Goal: Transaction & Acquisition: Book appointment/travel/reservation

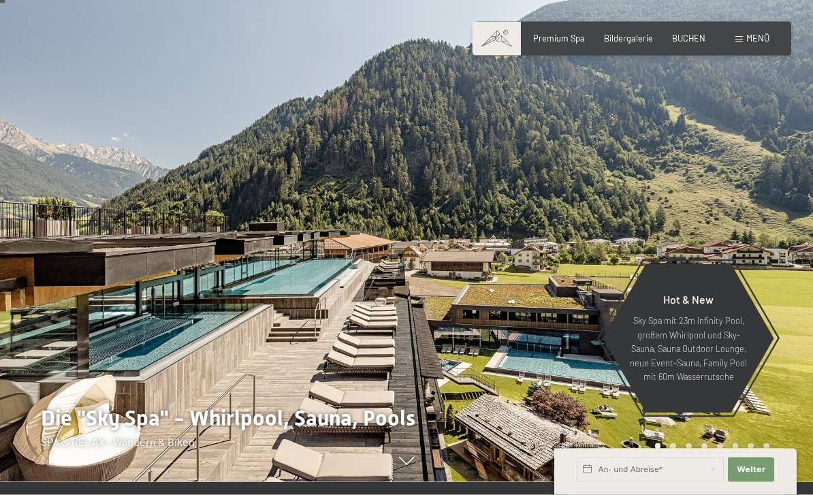
scroll to position [14, 0]
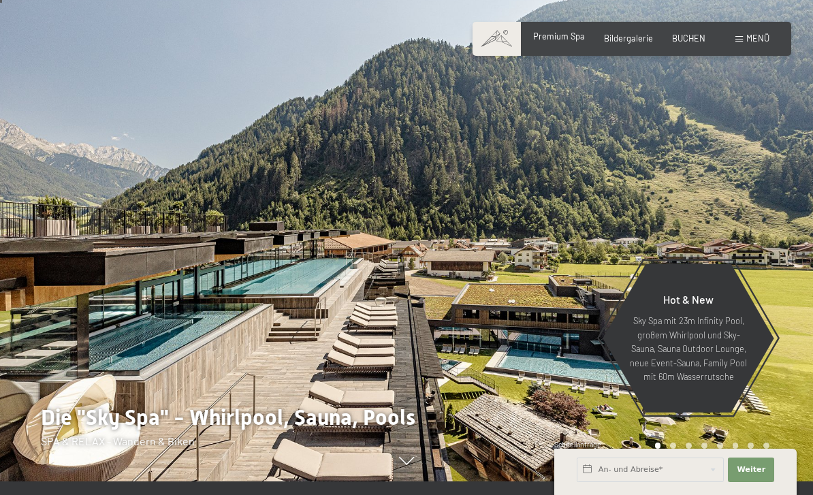
click at [581, 42] on div "Premium Spa" at bounding box center [559, 37] width 52 height 12
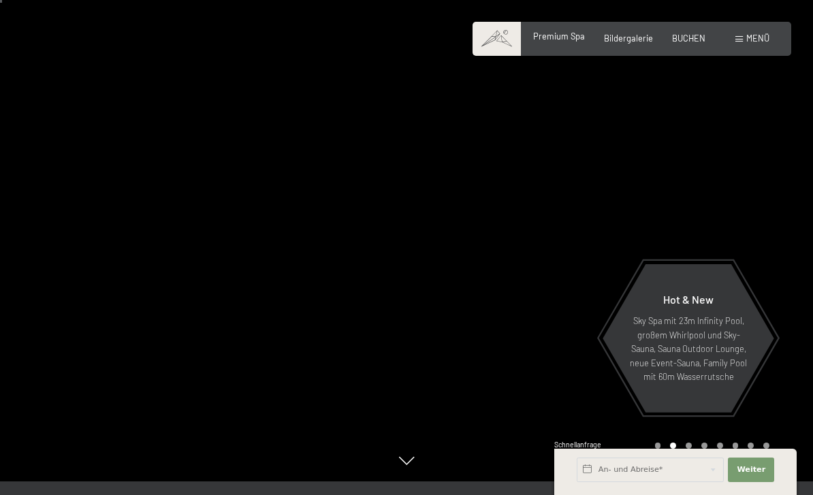
click at [564, 35] on span "Premium Spa" at bounding box center [559, 36] width 52 height 11
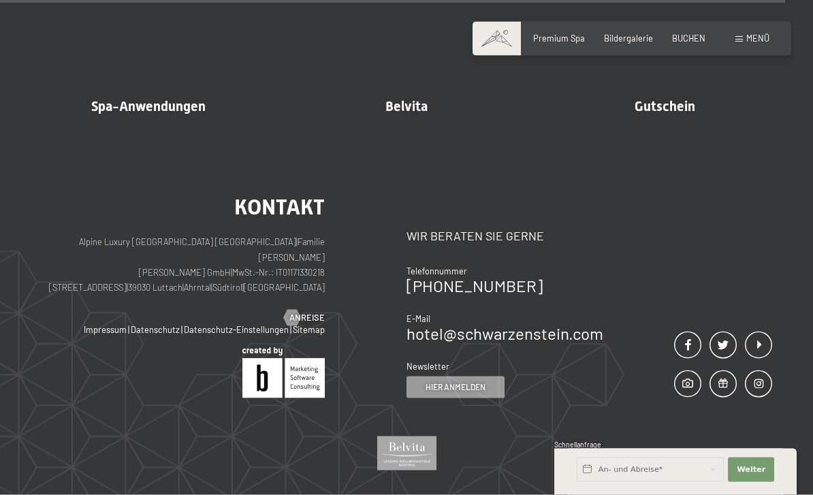
scroll to position [6461, 0]
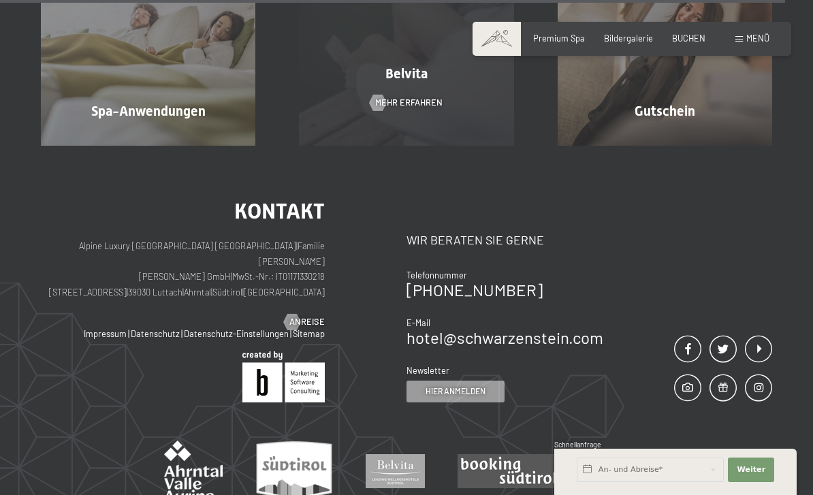
click at [409, 83] on div "Belvita" at bounding box center [406, 73] width 258 height 19
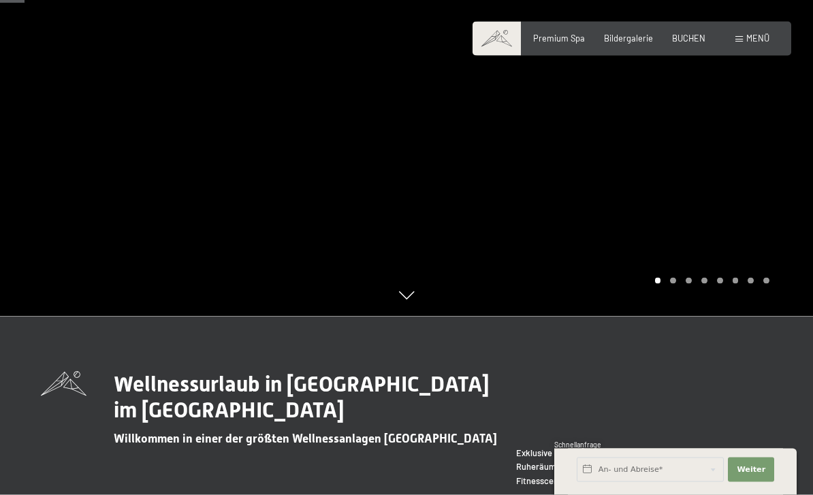
scroll to position [167, 0]
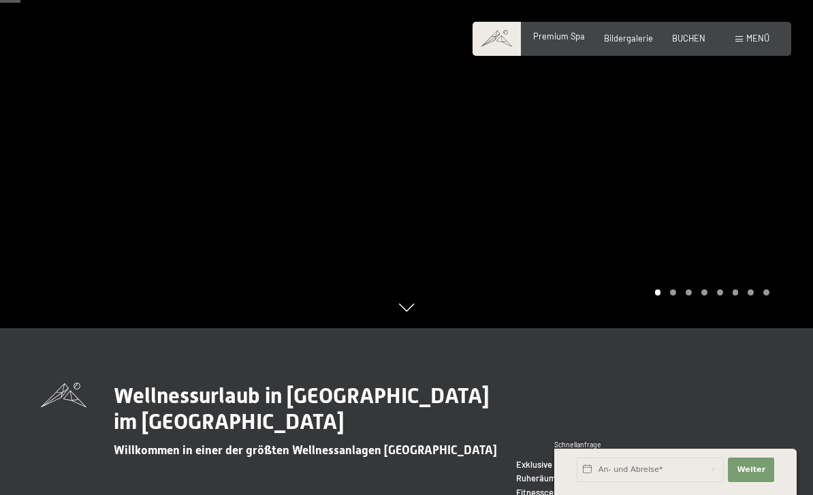
click at [570, 35] on span "Premium Spa" at bounding box center [559, 36] width 52 height 11
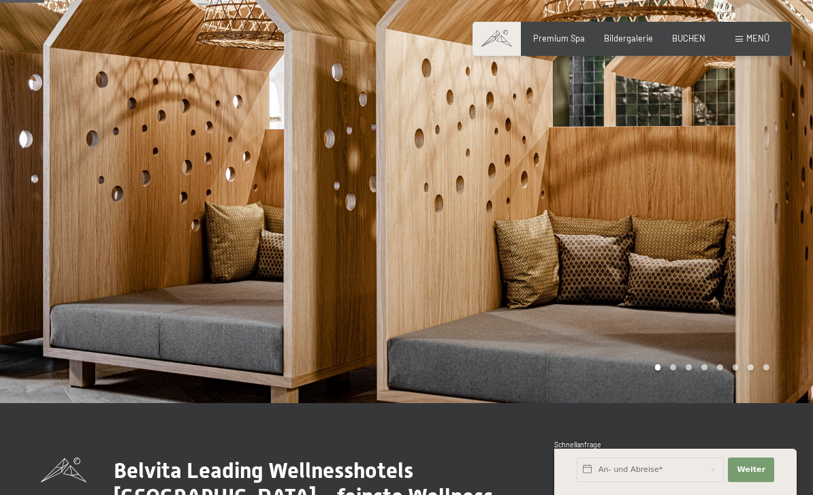
scroll to position [31, 0]
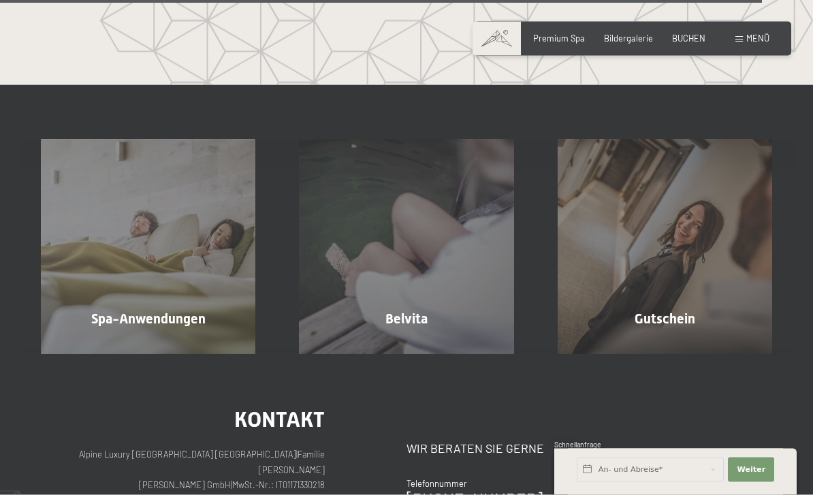
scroll to position [6196, 0]
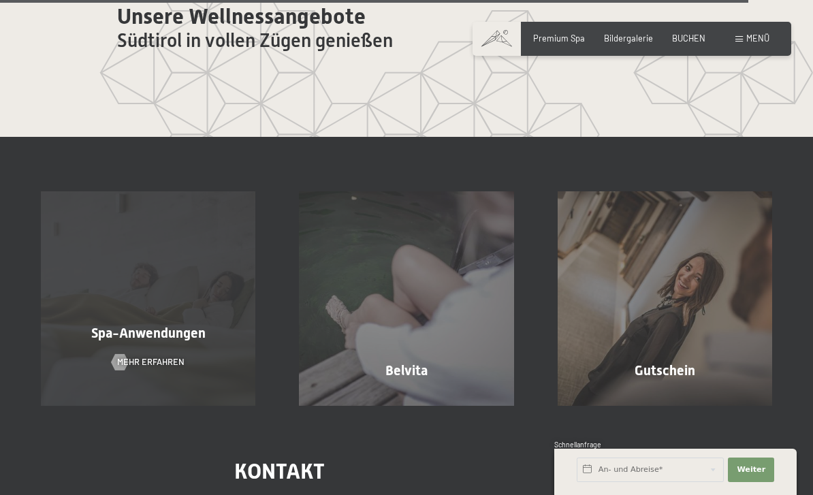
click at [105, 406] on div "Spa-Anwendungen Mehr erfahren" at bounding box center [148, 298] width 258 height 214
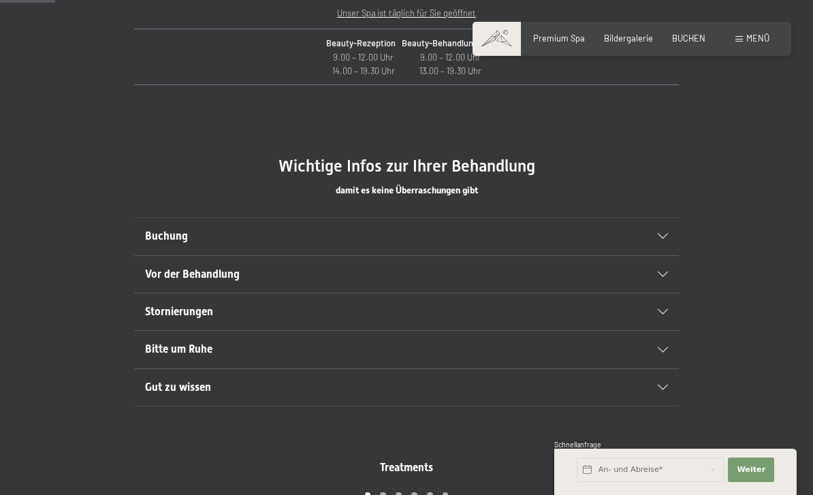
scroll to position [625, 0]
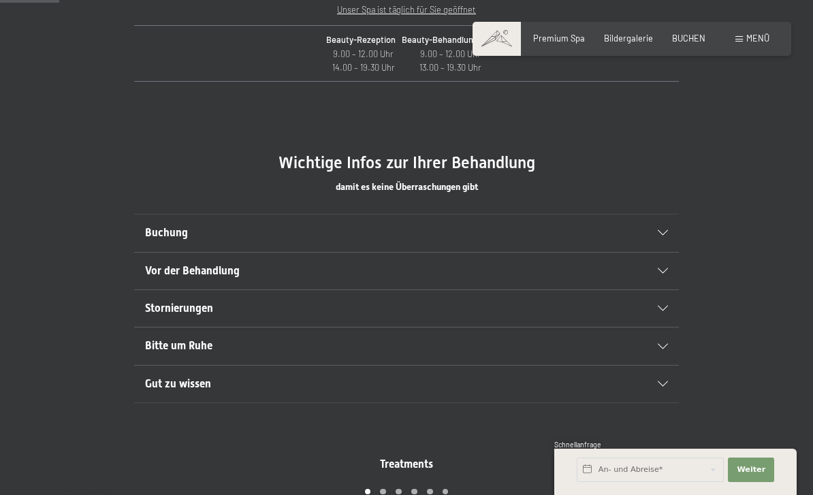
click at [678, 220] on section "Buchung Wir empfehlen Ihnen, die Wellness- und Beauty-Termine bereits von zu Ha…" at bounding box center [406, 233] width 545 height 38
click at [666, 299] on div "Stornierungen" at bounding box center [406, 308] width 523 height 37
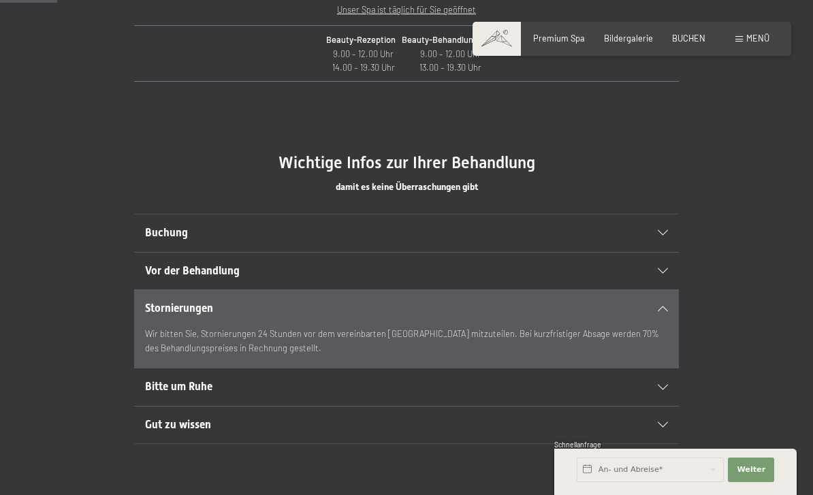
scroll to position [602, 0]
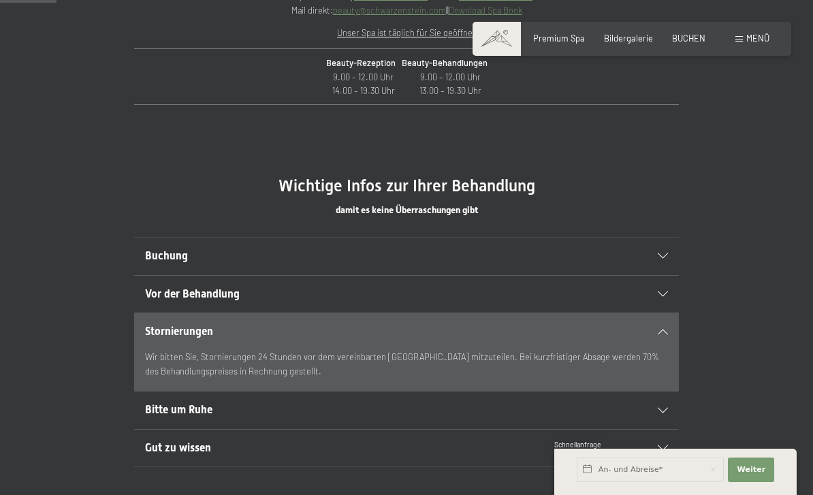
click at [660, 455] on div "Gut zu wissen" at bounding box center [406, 448] width 523 height 37
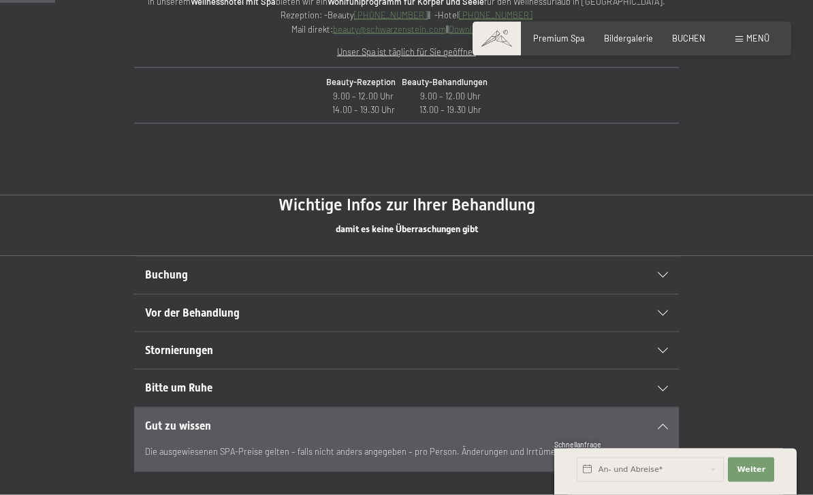
scroll to position [583, 0]
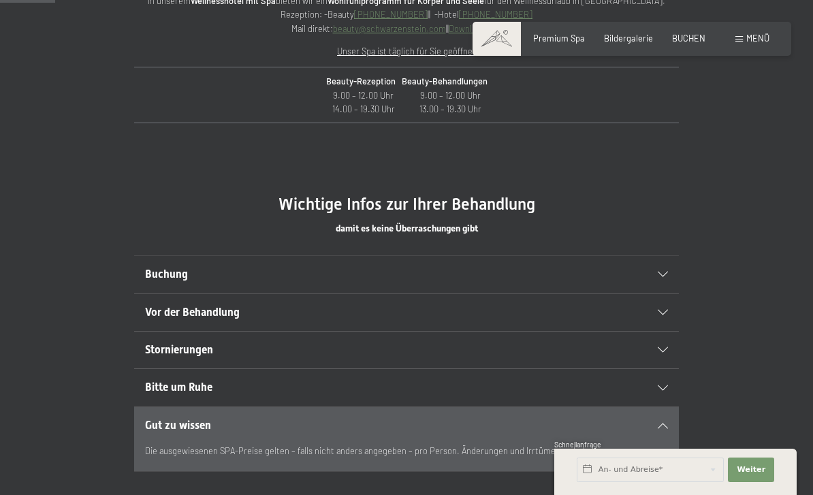
click at [663, 272] on icon at bounding box center [663, 274] width 10 height 5
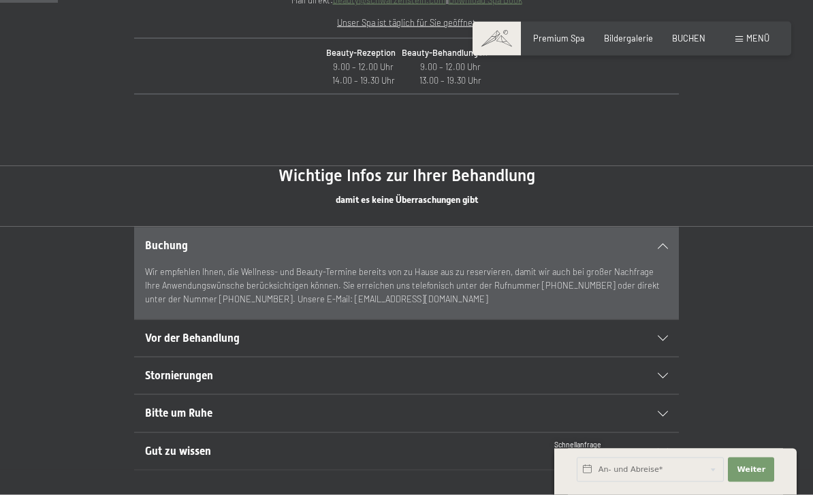
scroll to position [613, 0]
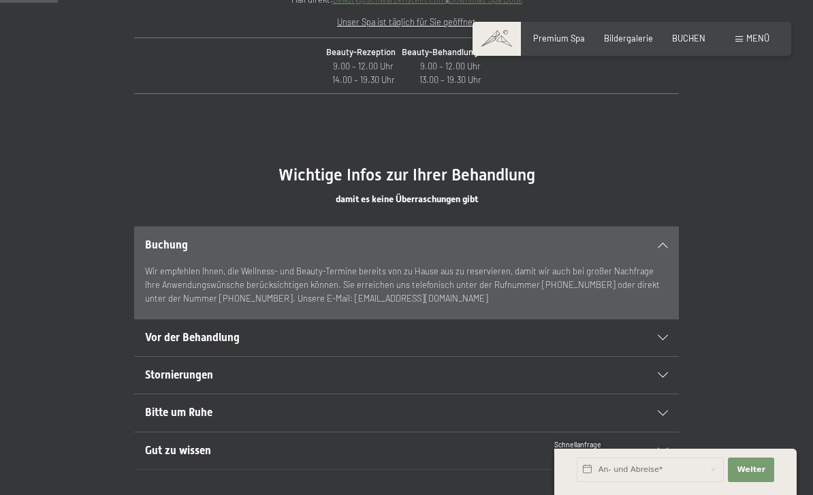
click at [657, 335] on div at bounding box center [656, 337] width 24 height 5
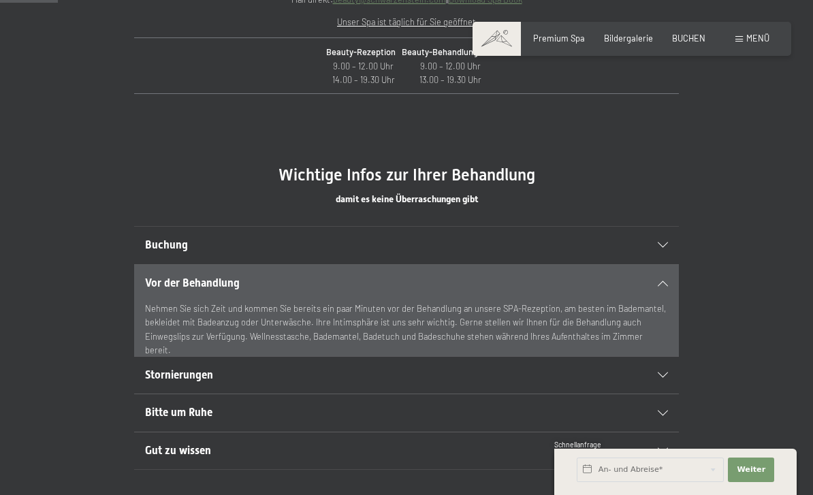
click at [662, 238] on div "Buchung" at bounding box center [406, 245] width 523 height 37
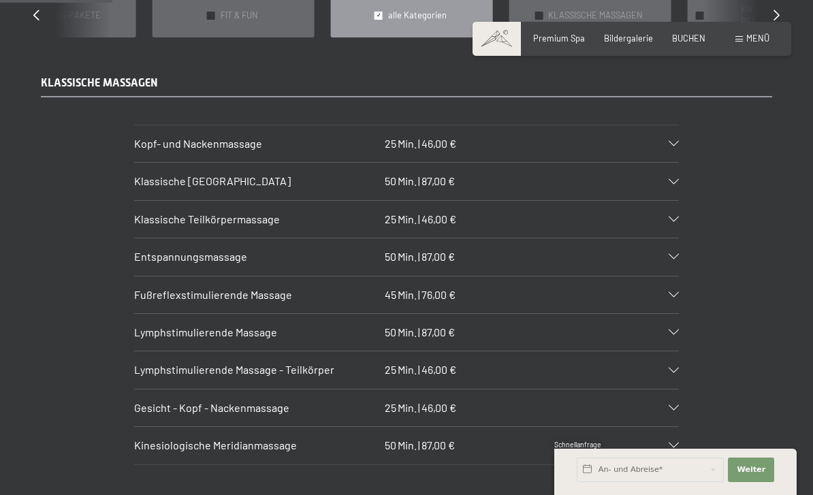
scroll to position [1193, 0]
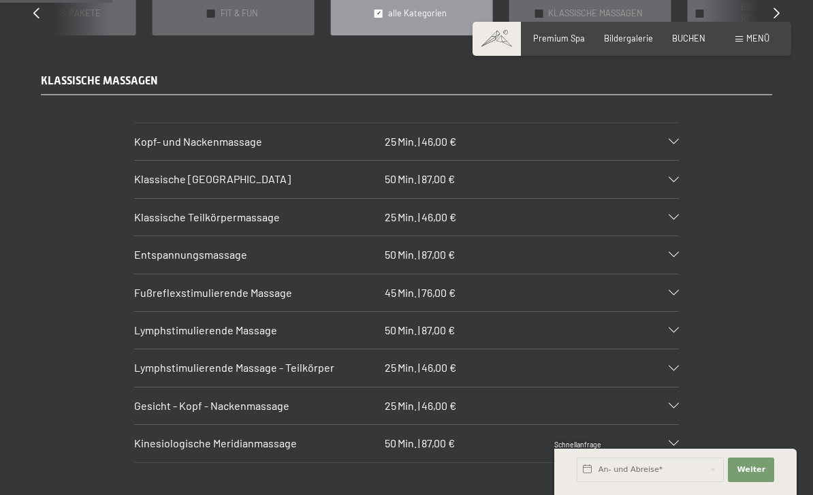
click at [670, 161] on div "Klassische [GEOGRAPHIC_DATA] 50 Min. | 87,00 €" at bounding box center [406, 179] width 545 height 37
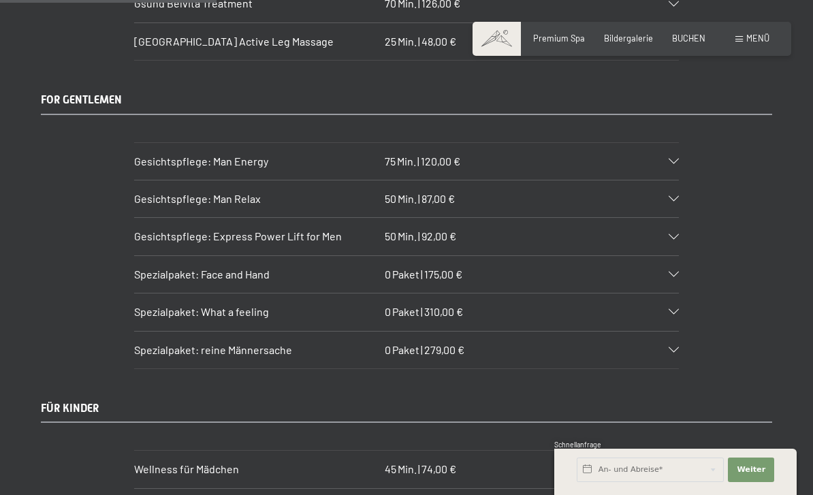
scroll to position [2341, 0]
click at [666, 197] on div at bounding box center [667, 199] width 24 height 5
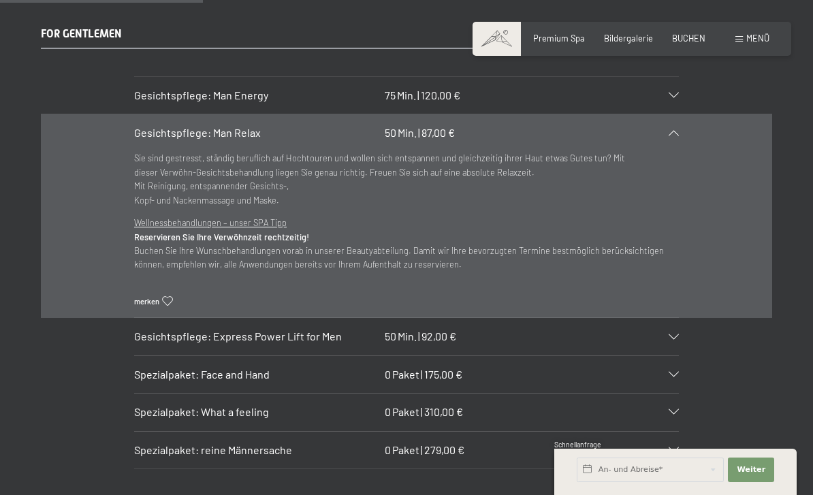
scroll to position [2222, 0]
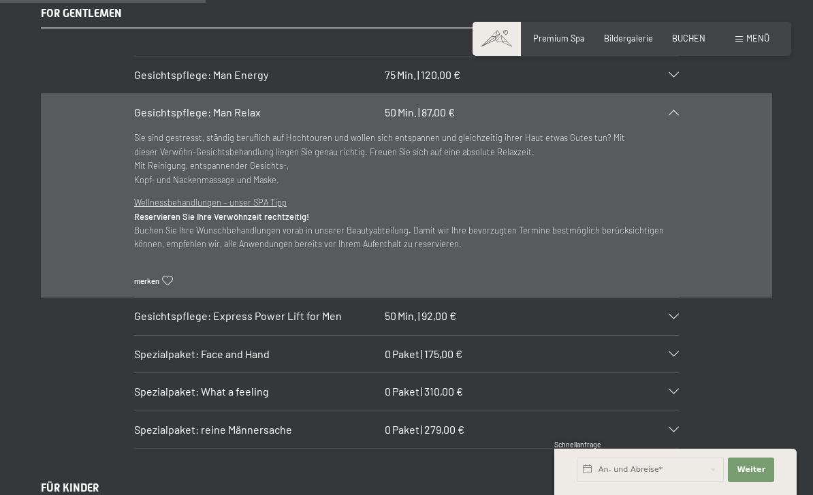
click at [673, 110] on icon at bounding box center [674, 112] width 10 height 5
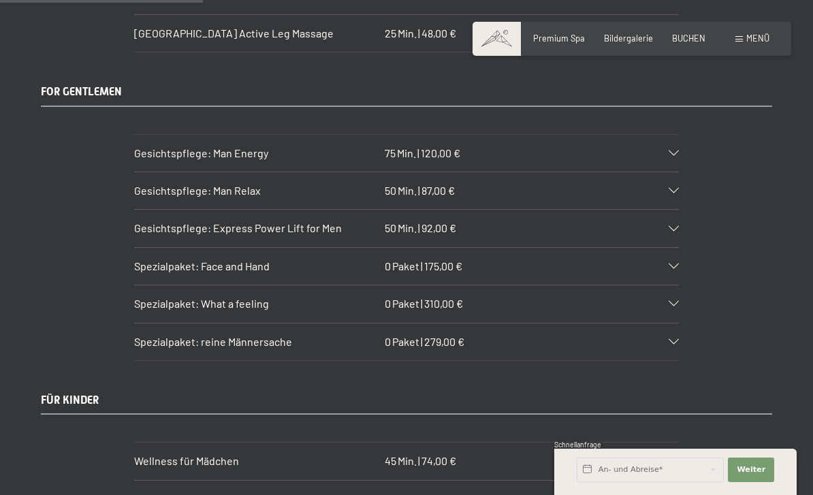
scroll to position [2143, 0]
click at [673, 227] on icon at bounding box center [674, 229] width 10 height 5
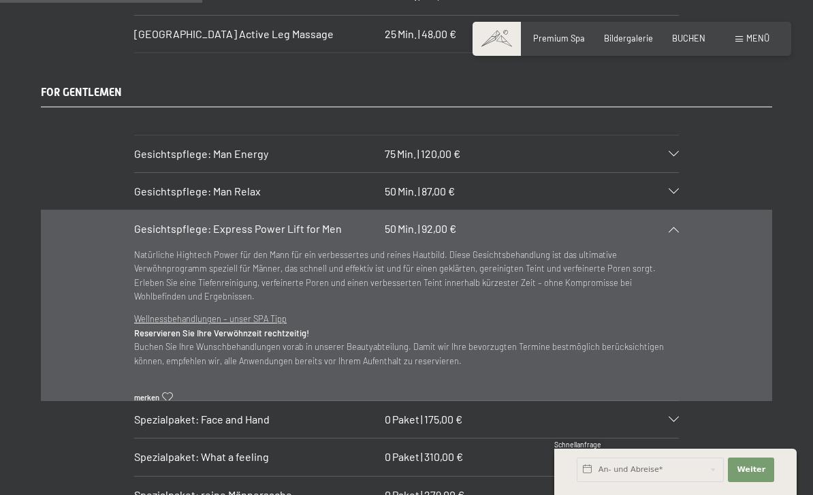
click at [671, 210] on div "Gesichtspflege: Express Power Lift for Men 50 Min. | 92,00 €" at bounding box center [406, 228] width 545 height 37
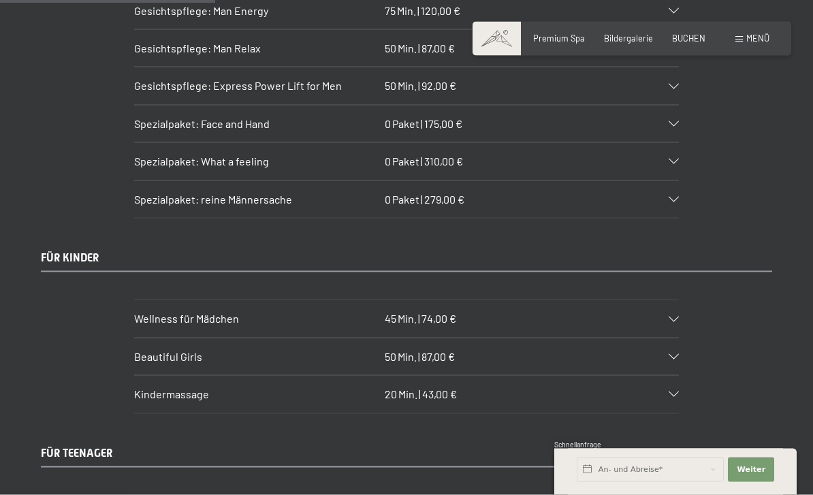
scroll to position [2286, 0]
click at [679, 300] on section "Wellness für Mädchen 45 Min. | 74,00 € - Teilmassage für den Rücken - Mini-Mani…" at bounding box center [406, 319] width 545 height 38
click at [669, 181] on div "Spezialpaket: reine Männersache 0 Paket | 279,00 €" at bounding box center [406, 199] width 545 height 37
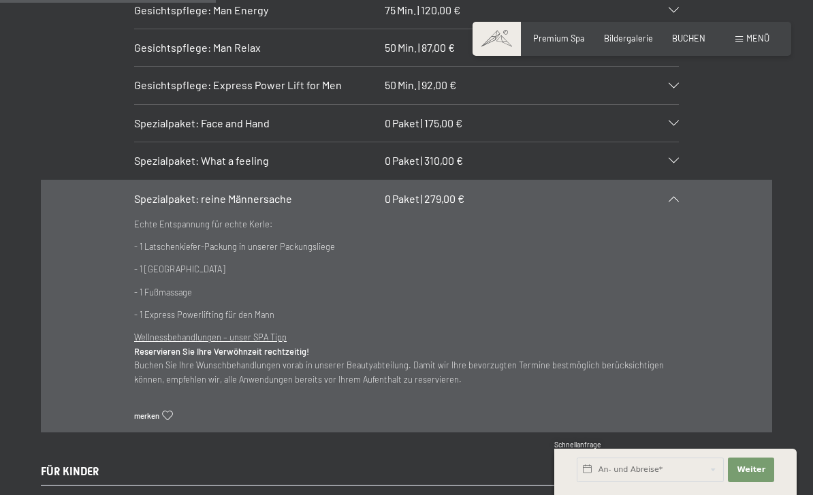
click at [679, 196] on icon at bounding box center [674, 198] width 10 height 5
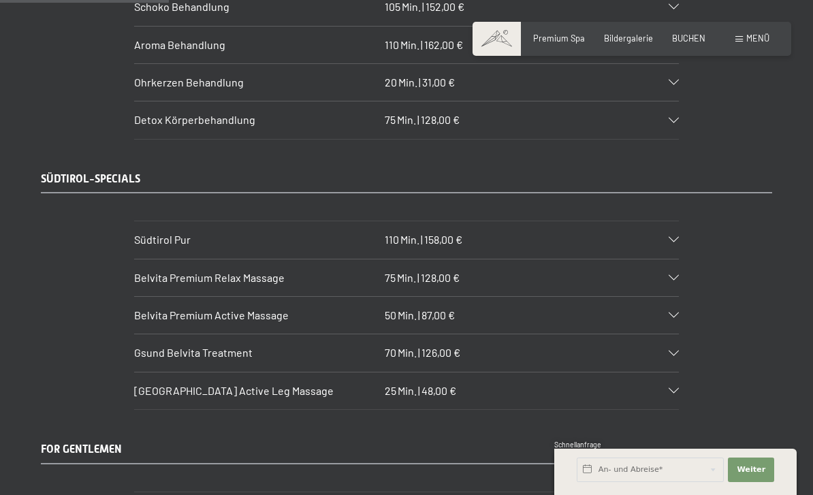
scroll to position [1791, 0]
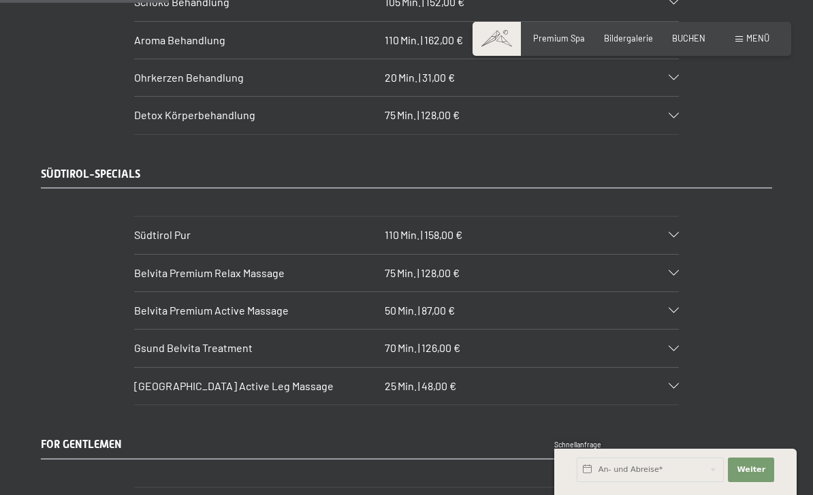
click at [665, 270] on div at bounding box center [667, 272] width 24 height 5
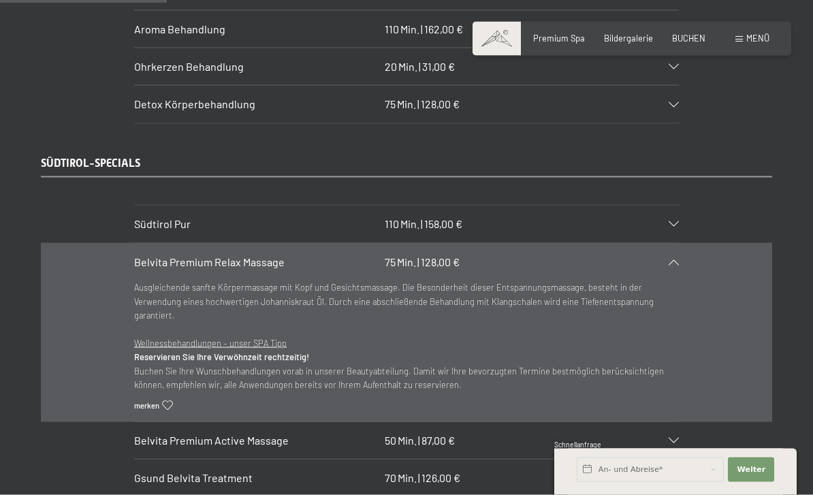
scroll to position [1815, 0]
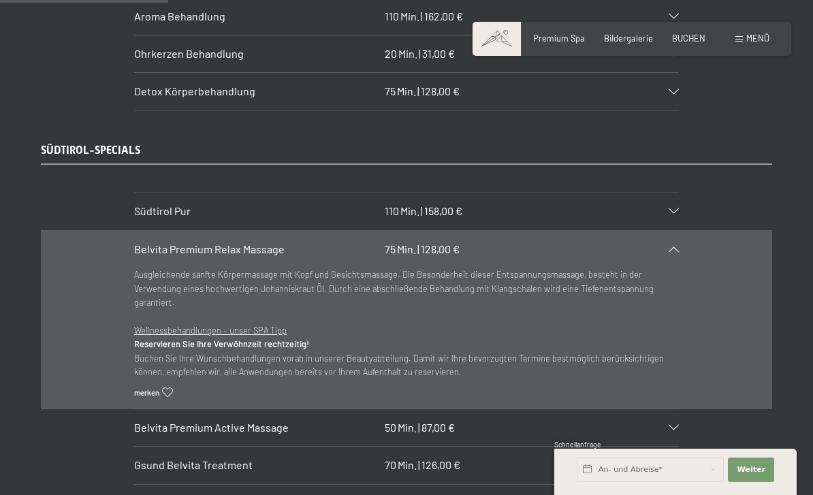
click at [666, 246] on div at bounding box center [667, 248] width 24 height 5
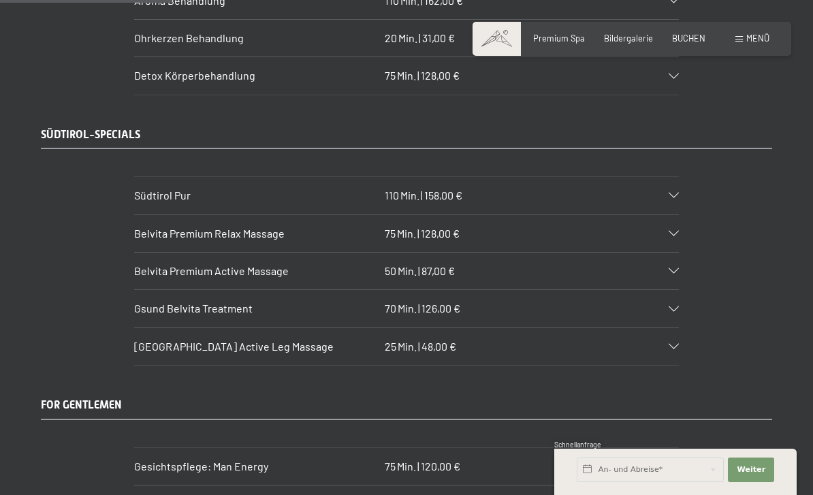
scroll to position [1832, 0]
click at [673, 305] on icon at bounding box center [674, 307] width 10 height 5
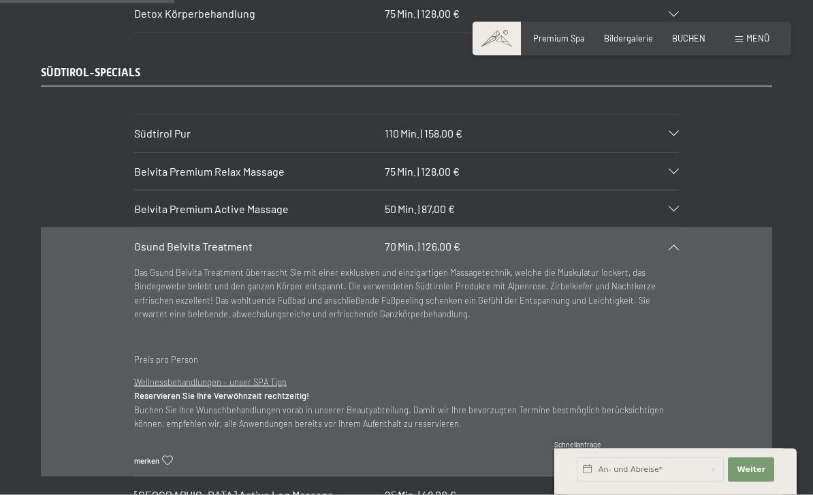
scroll to position [1893, 0]
click at [669, 244] on div at bounding box center [667, 246] width 24 height 5
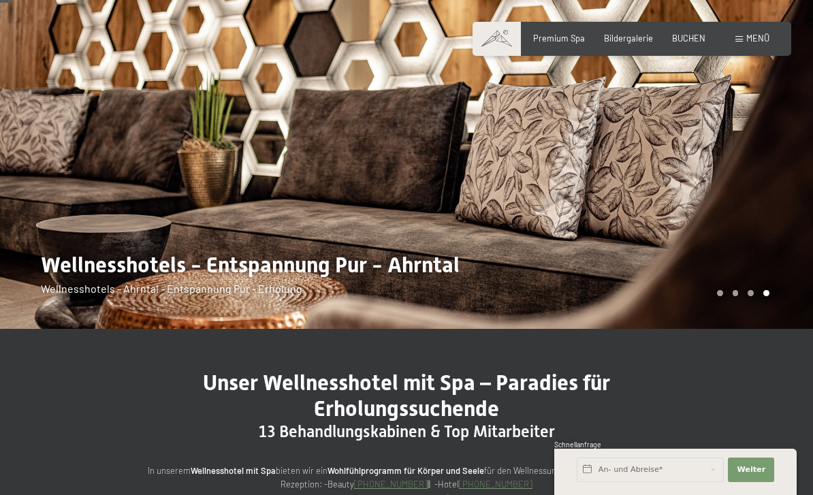
scroll to position [0, 0]
